Goal: Use online tool/utility: Utilize a website feature to perform a specific function

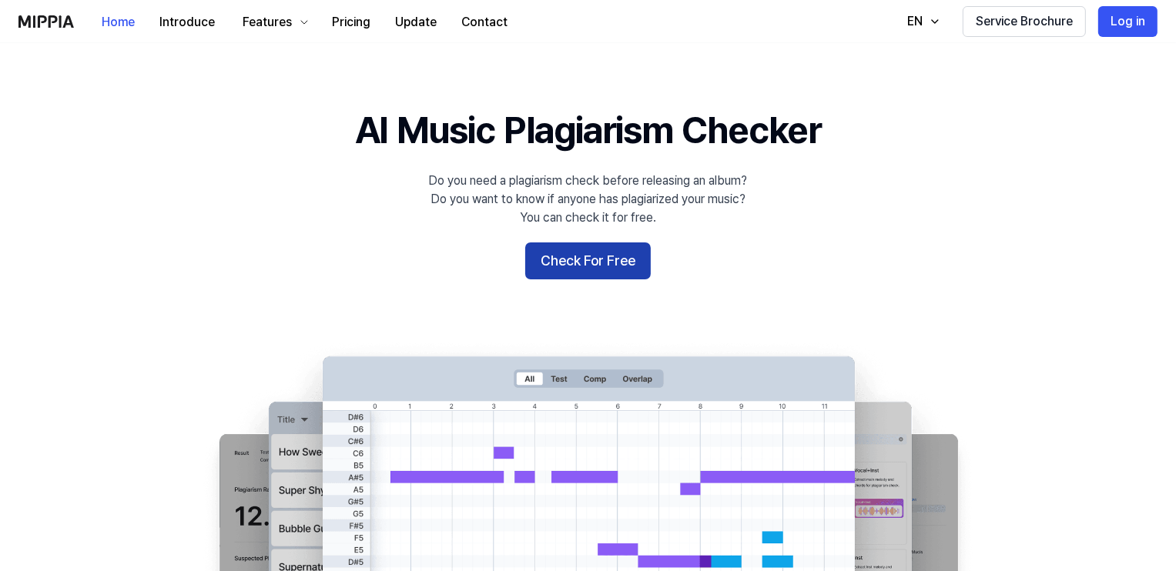
click at [603, 249] on button "Check For Free" at bounding box center [588, 261] width 126 height 37
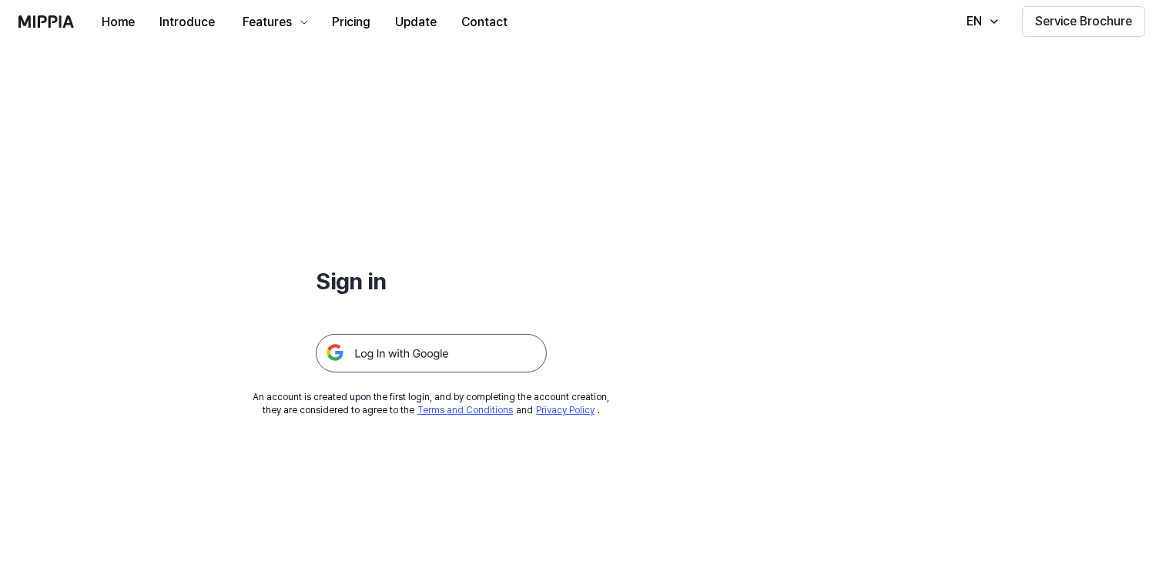
click at [427, 356] on img at bounding box center [431, 353] width 231 height 38
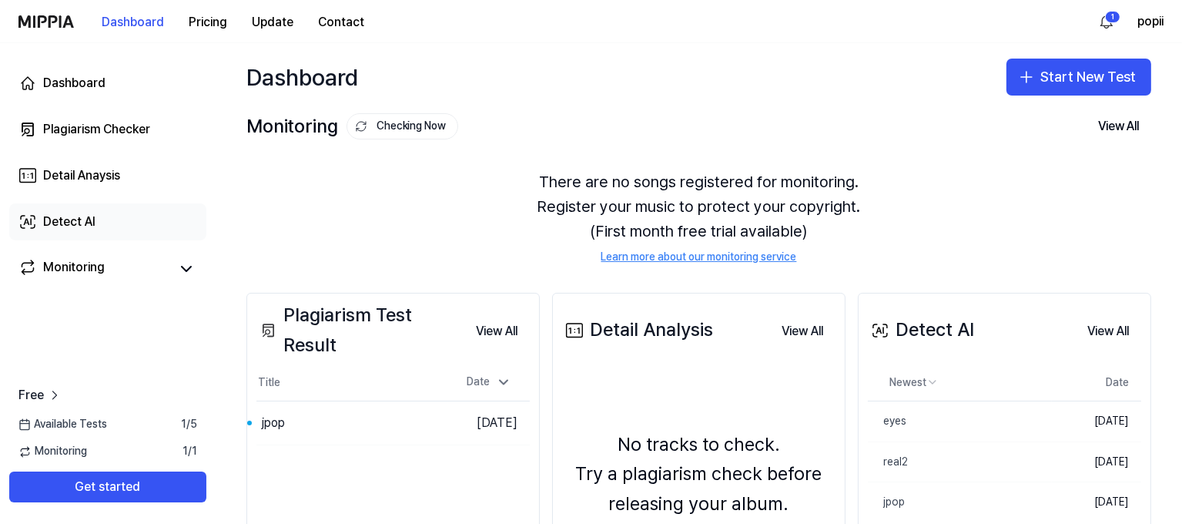
click at [135, 224] on link "Detect AI" at bounding box center [107, 221] width 197 height 37
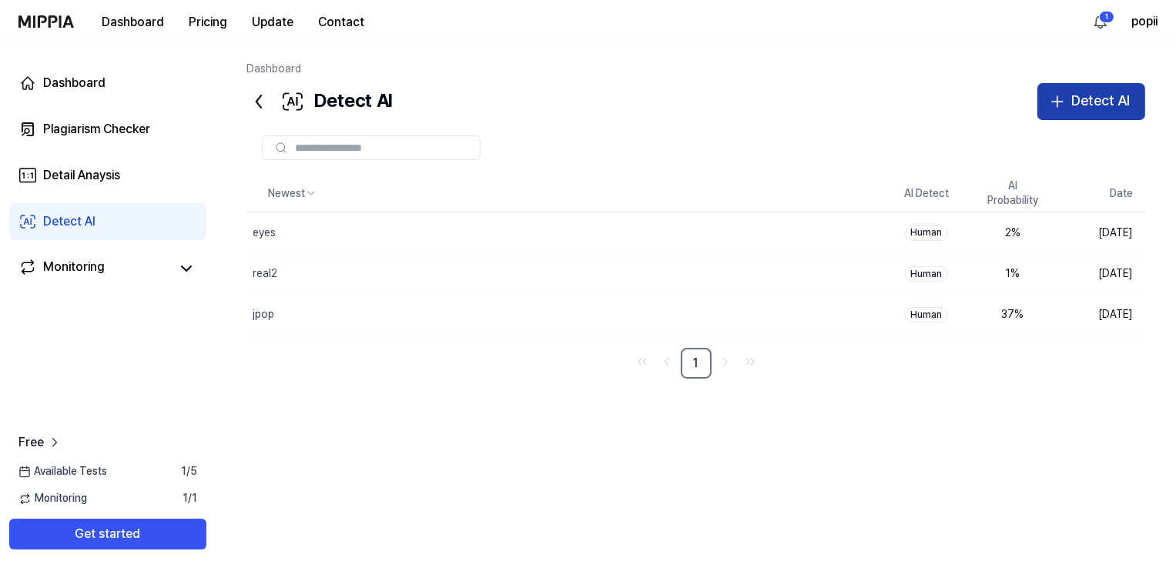
click at [1083, 91] on button "Detect AI" at bounding box center [1091, 101] width 108 height 37
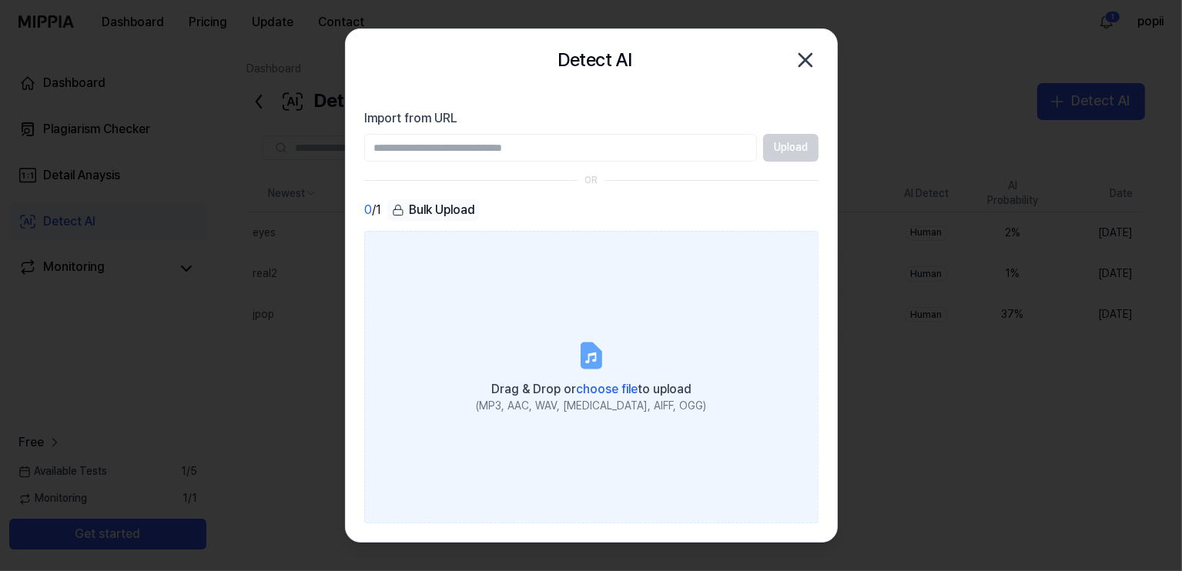
click at [451, 315] on label "Drag & Drop or choose file to upload (MP3, AAC, WAV, FLAC, AIFF, OGG)" at bounding box center [591, 377] width 454 height 293
click at [0, 0] on input "Drag & Drop or choose file to upload (MP3, AAC, WAV, FLAC, AIFF, OGG)" at bounding box center [0, 0] width 0 height 0
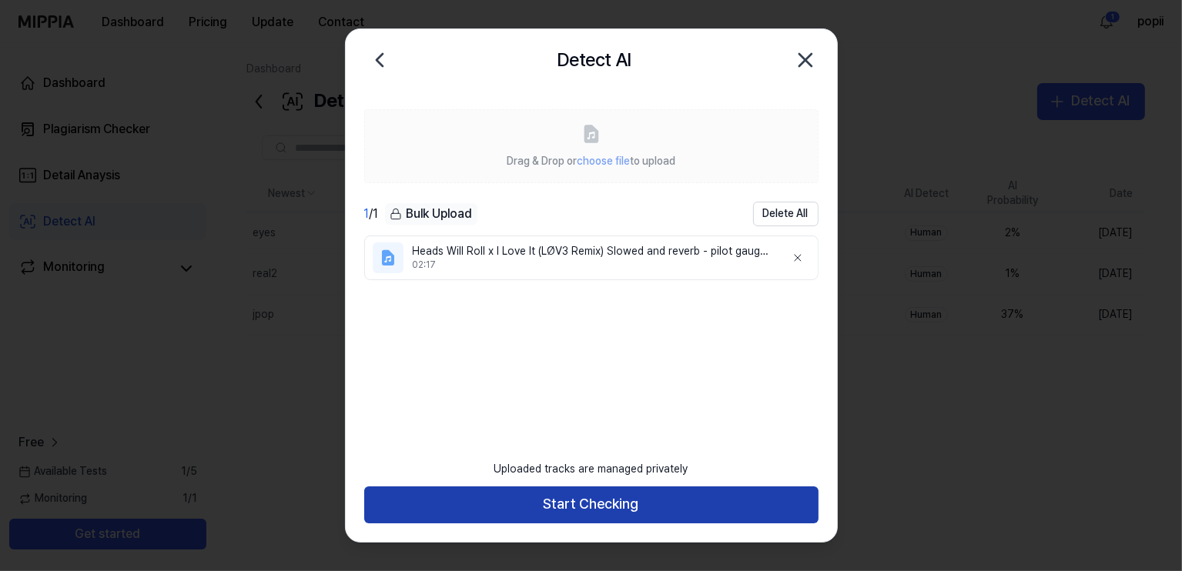
click at [603, 518] on button "Start Checking" at bounding box center [591, 505] width 454 height 37
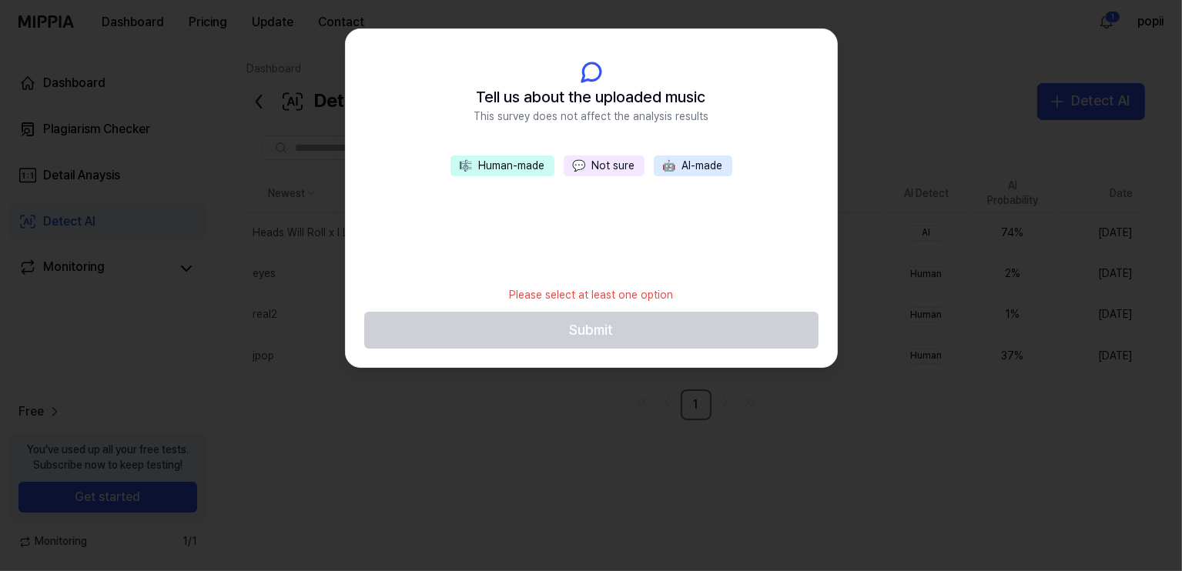
click at [602, 168] on button "💬 Not sure" at bounding box center [604, 167] width 81 height 22
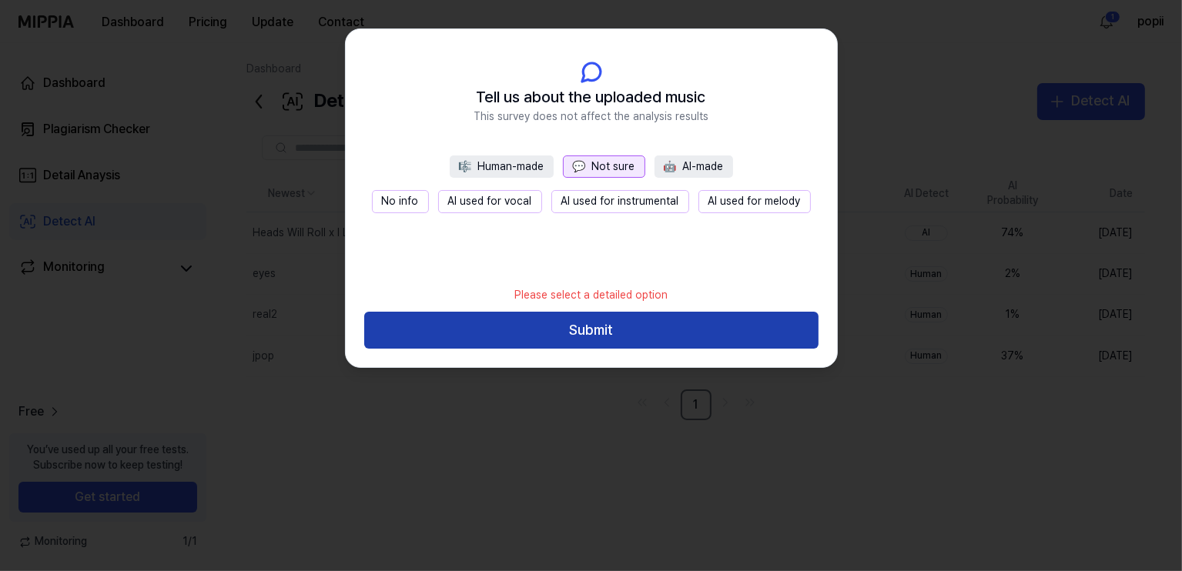
click at [631, 317] on button "Submit" at bounding box center [591, 330] width 454 height 37
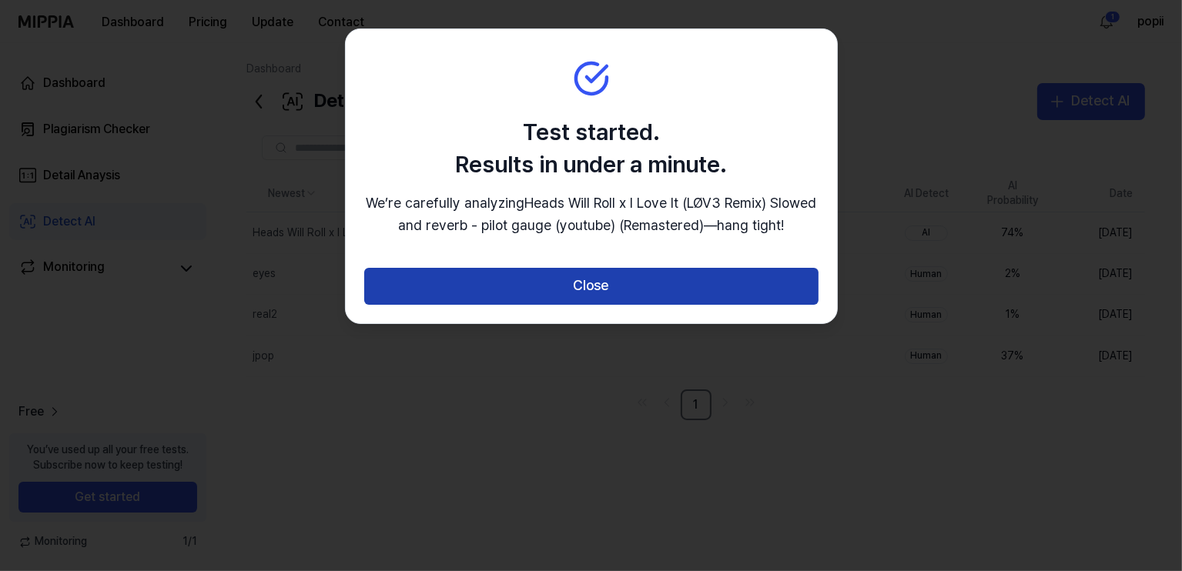
click at [583, 305] on button "Close" at bounding box center [591, 286] width 454 height 37
